Goal: Task Accomplishment & Management: Use online tool/utility

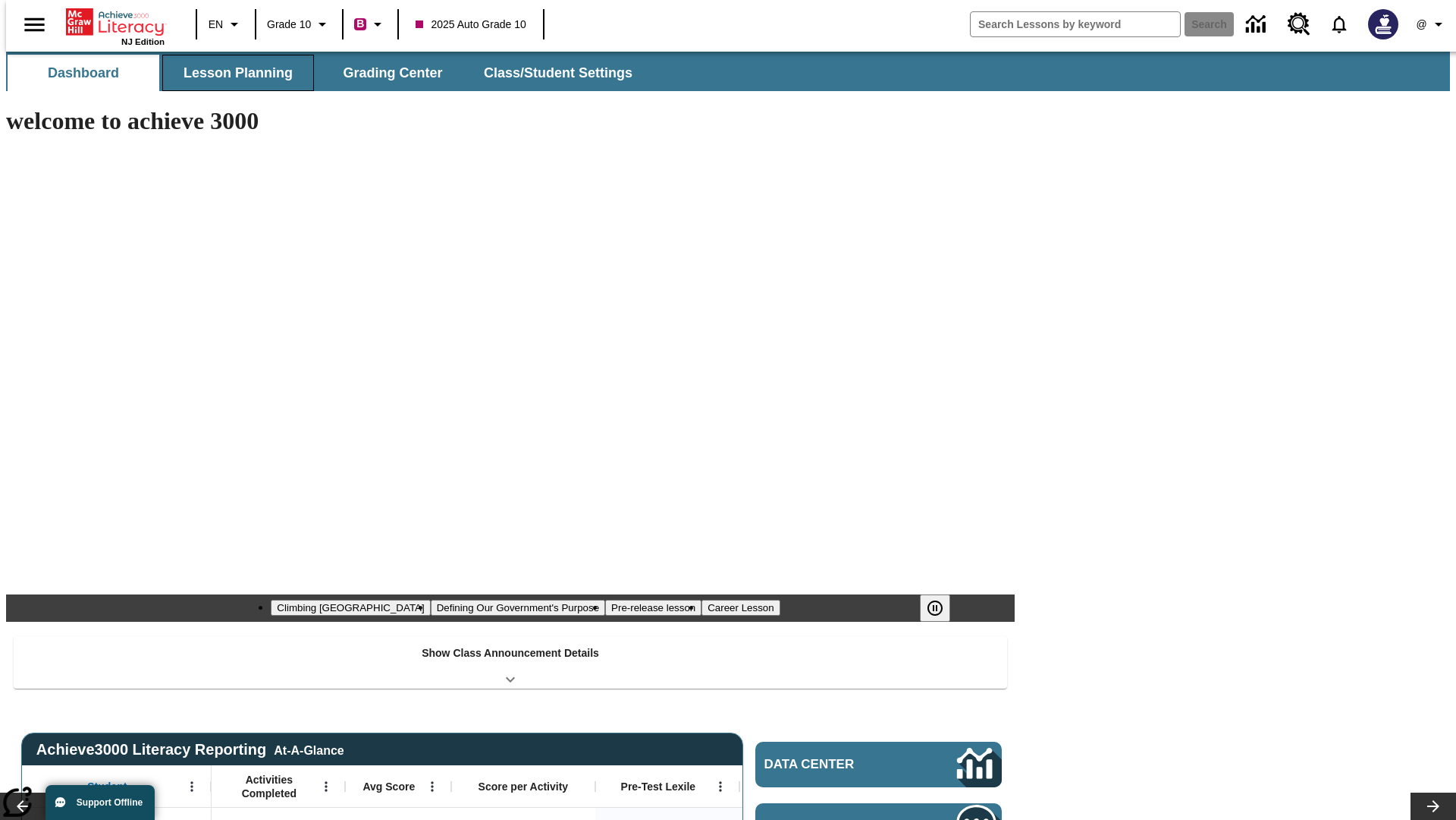
click at [232, 73] on button "Lesson Planning" at bounding box center [238, 73] width 152 height 36
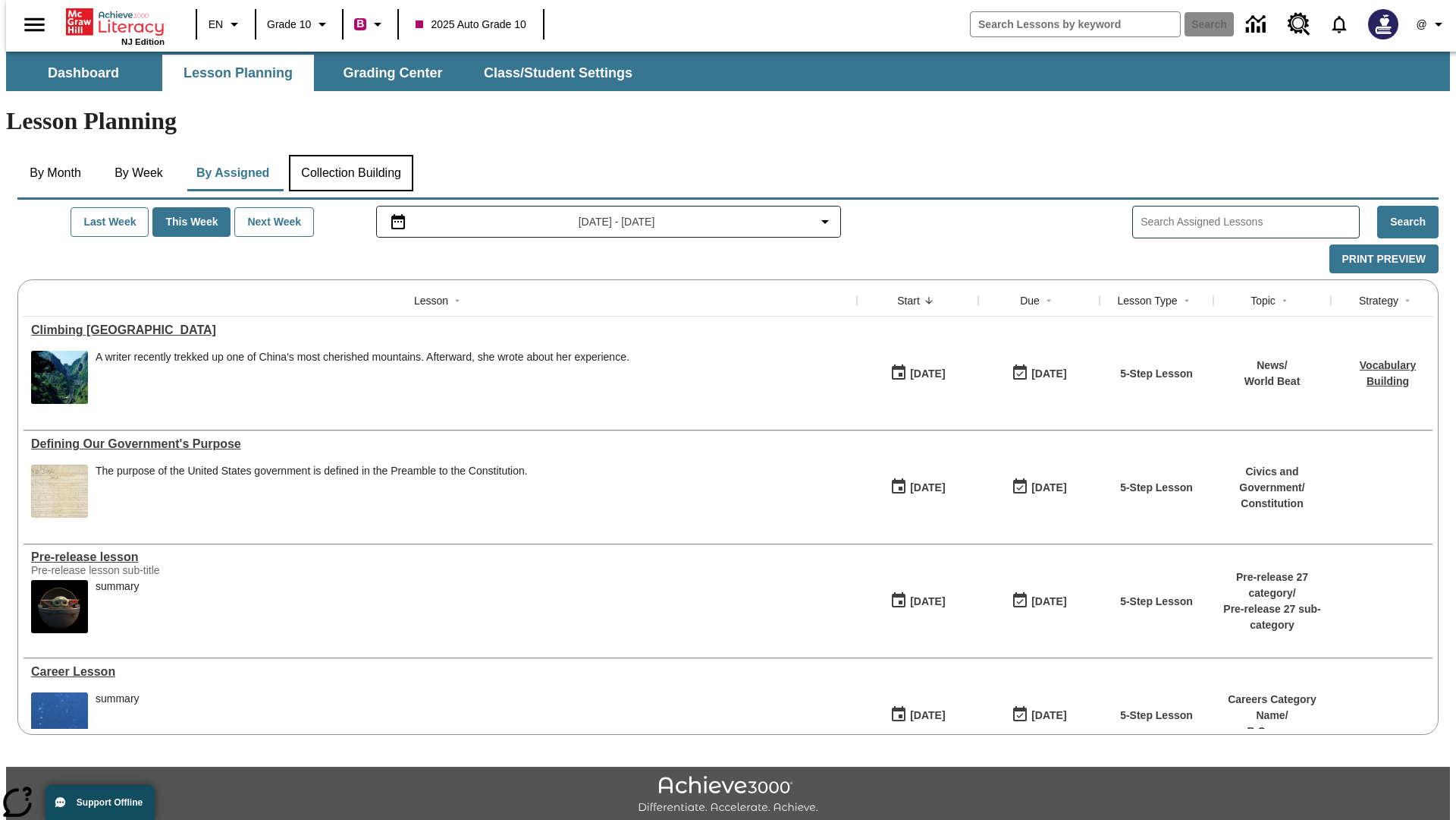
click at [350, 155] on button "Collection Building" at bounding box center [351, 173] width 125 height 36
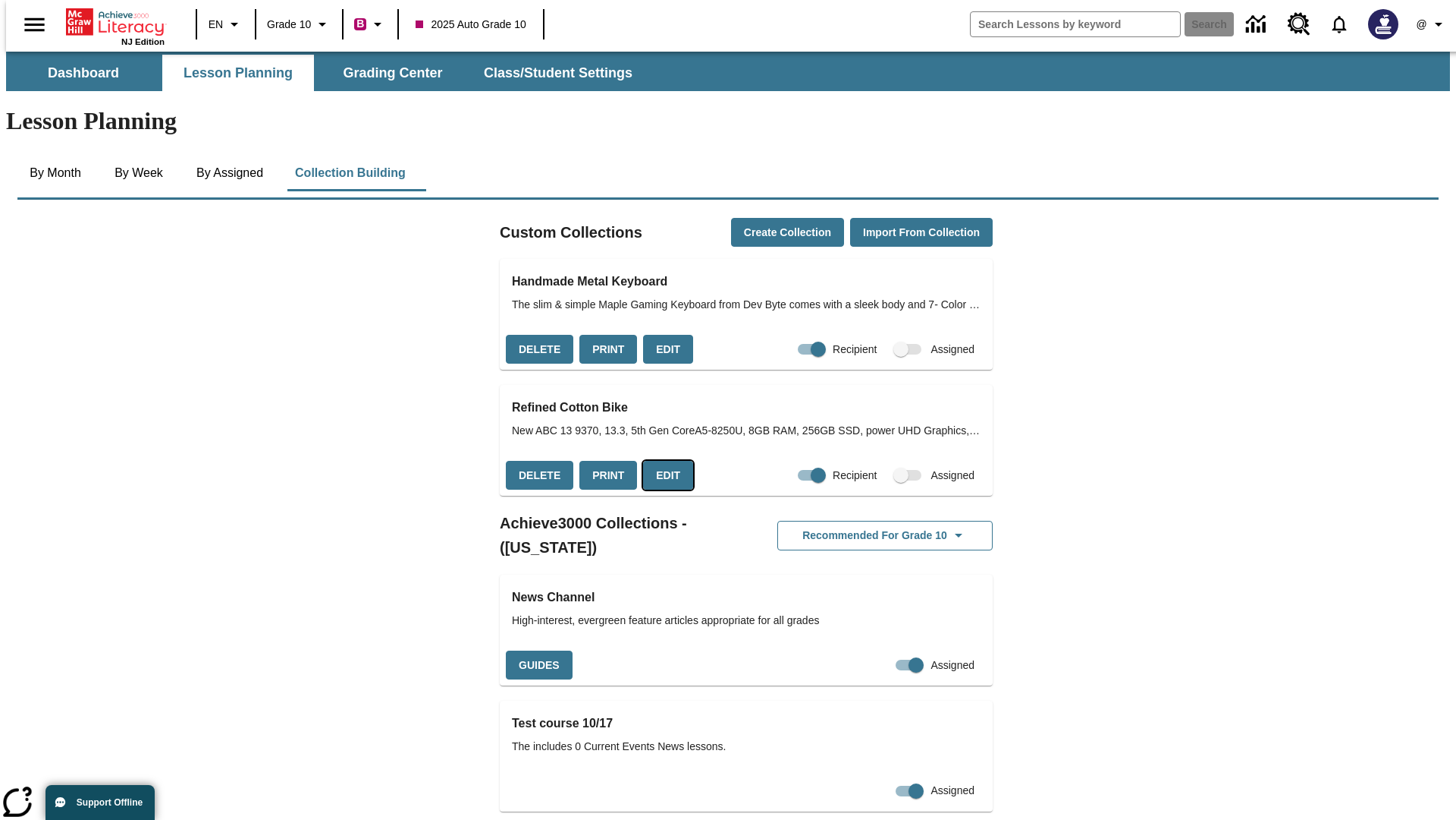
click at [663, 461] on button "Edit" at bounding box center [668, 475] width 50 height 30
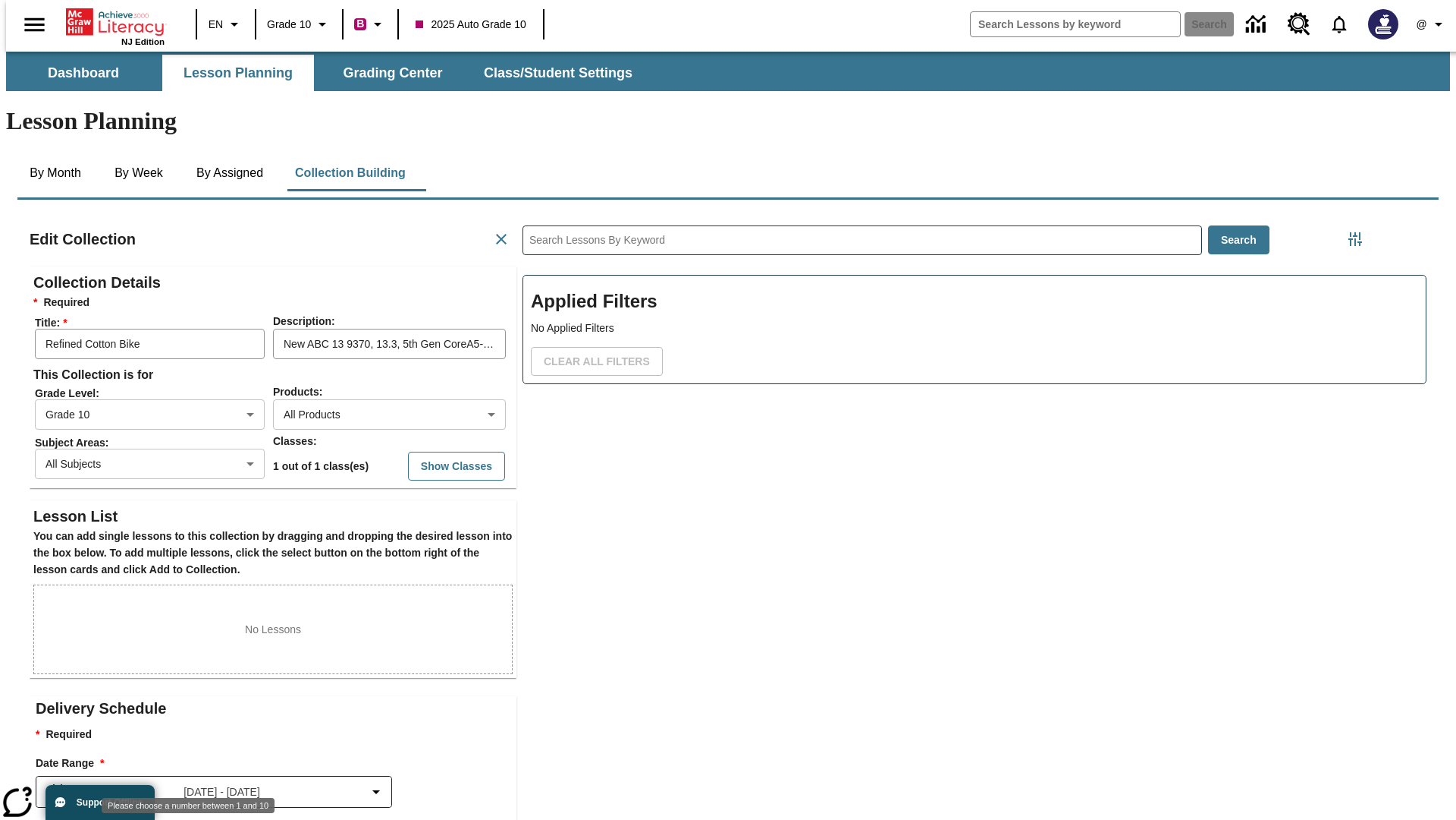
scroll to position [1, 1]
type input "10"
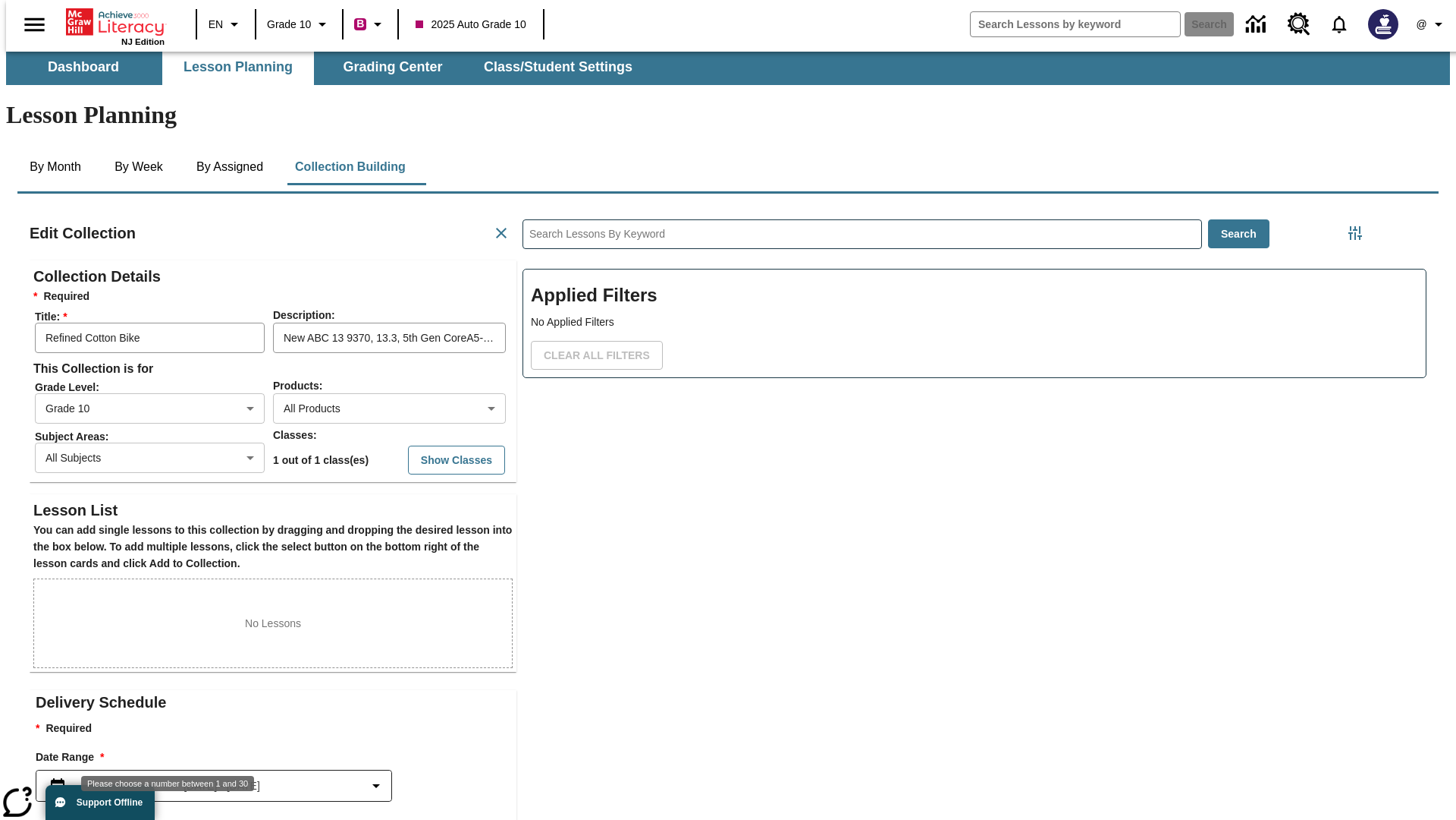
scroll to position [4, 0]
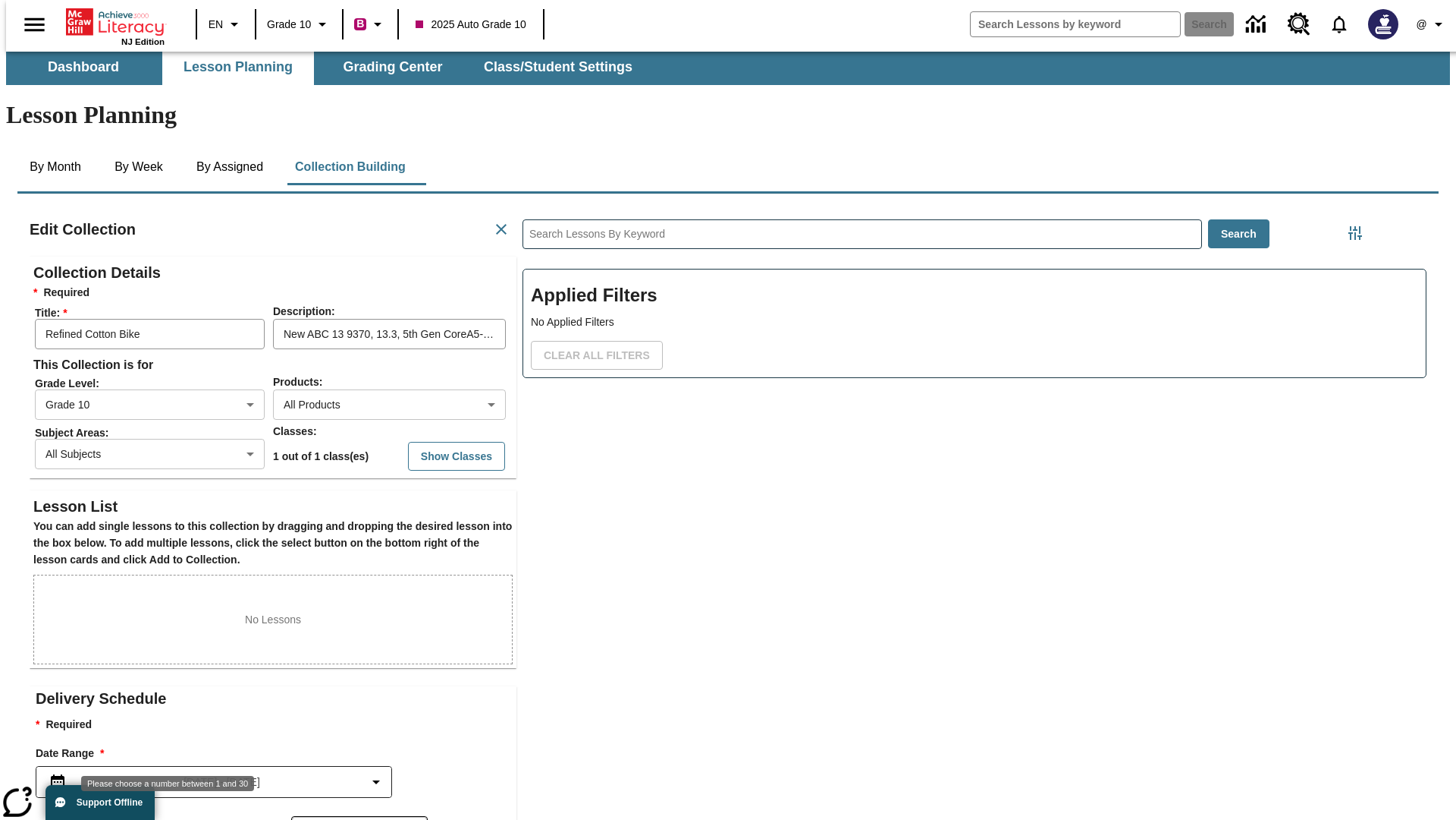
type input "30"
click at [360, 764] on body "Skip to main content NJ Edition EN Grade 10 B 2025 Auto Grade 10 Search 0 @ Das…" at bounding box center [728, 521] width 1444 height 951
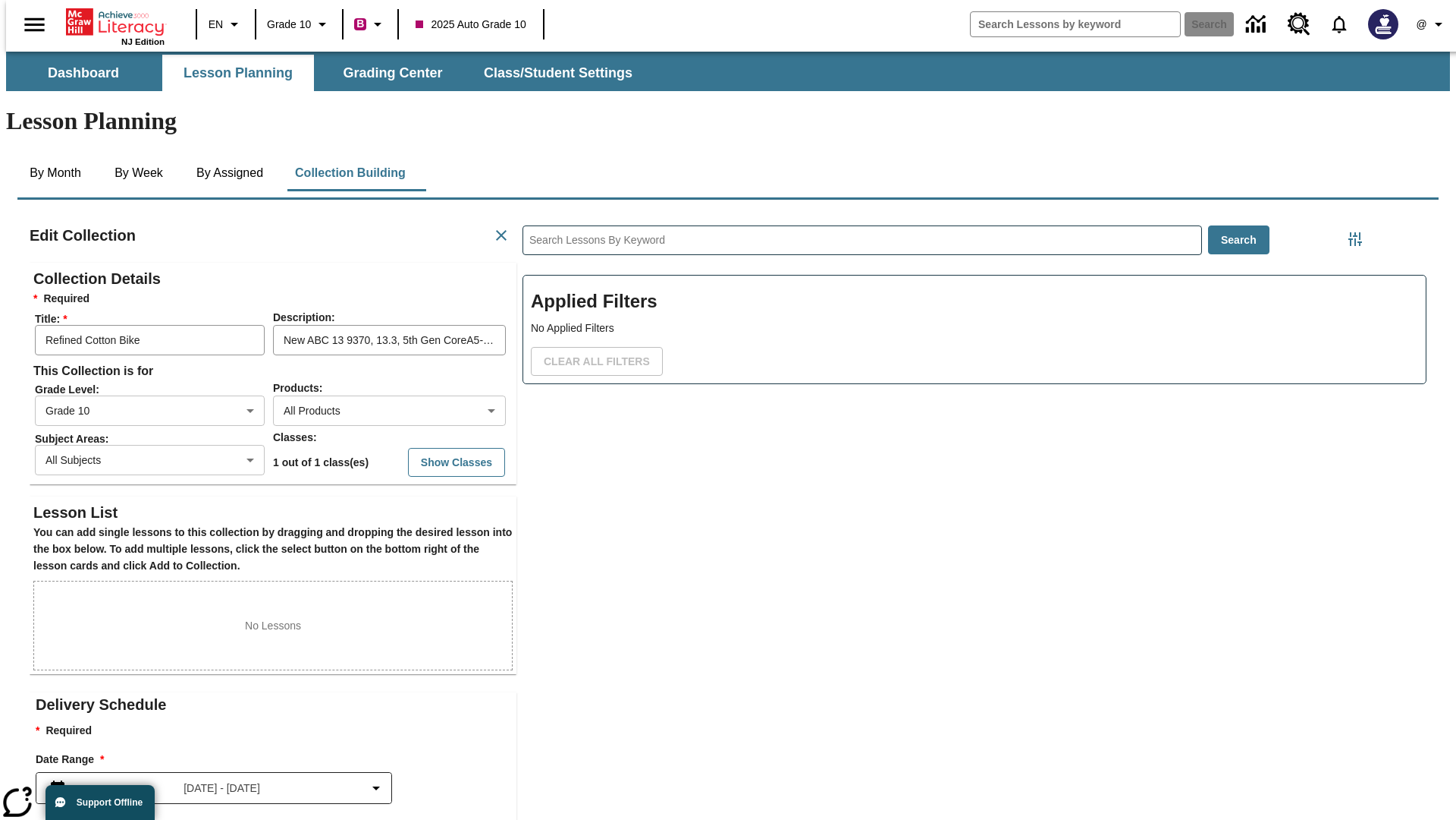
scroll to position [118, 0]
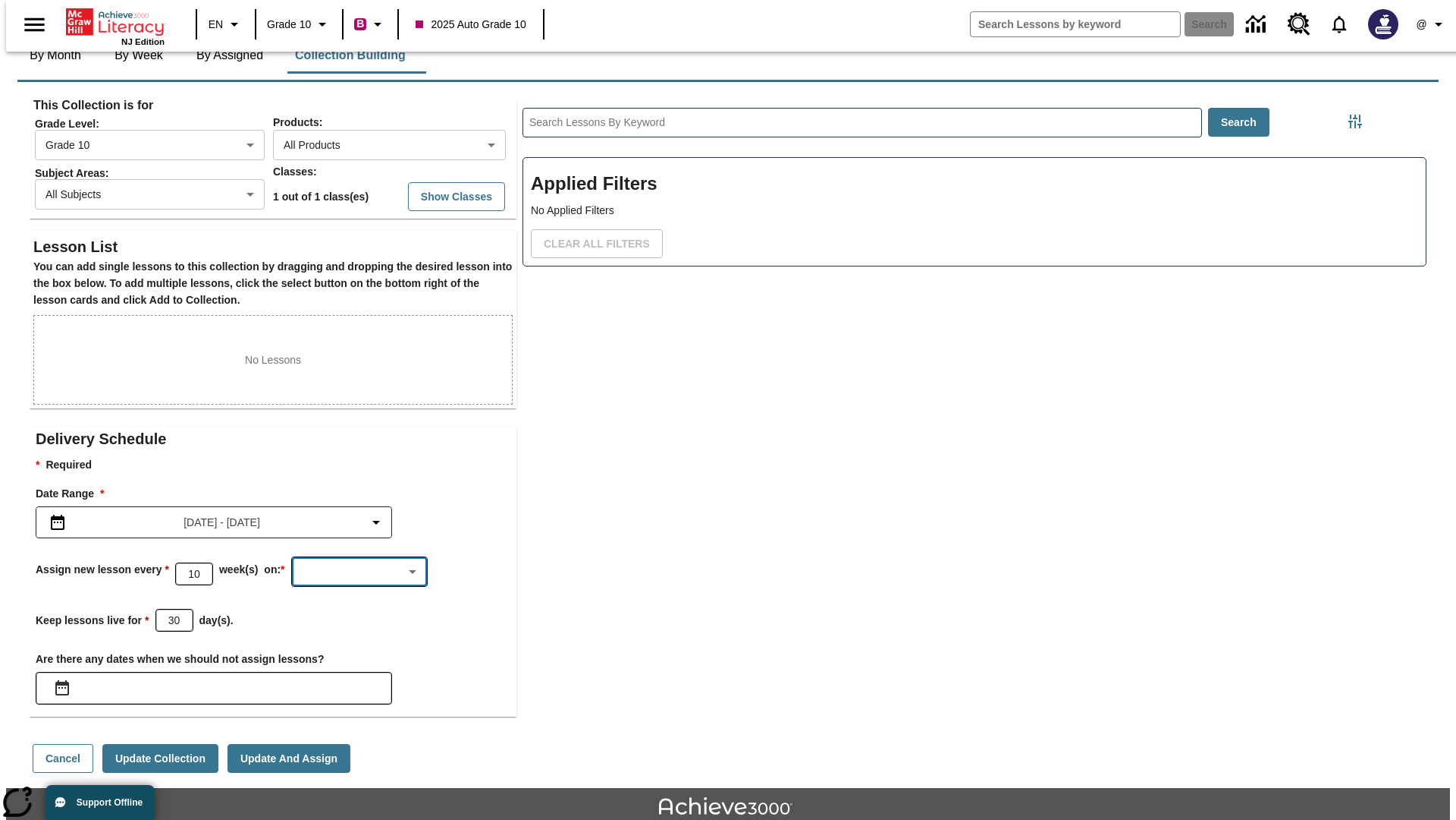
click at [360, 504] on body "Skip to main content NJ Edition EN Grade 10 B 2025 Auto Grade 10 Search 0 @ Das…" at bounding box center [728, 410] width 1444 height 951
